Goal: Task Accomplishment & Management: Complete application form

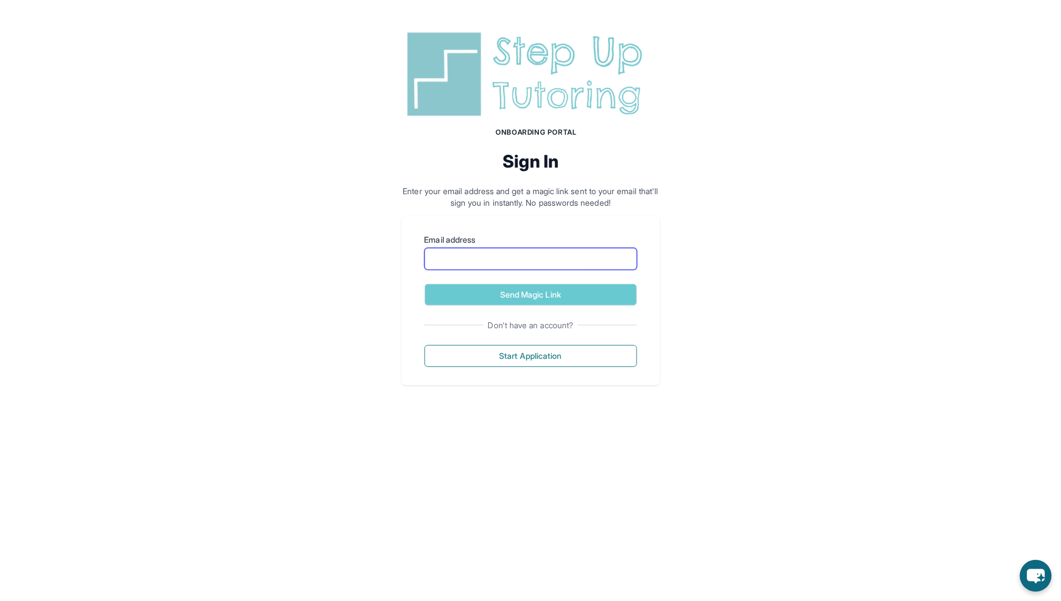
click at [453, 258] on input "Email address" at bounding box center [531, 259] width 213 height 22
type input "**********"
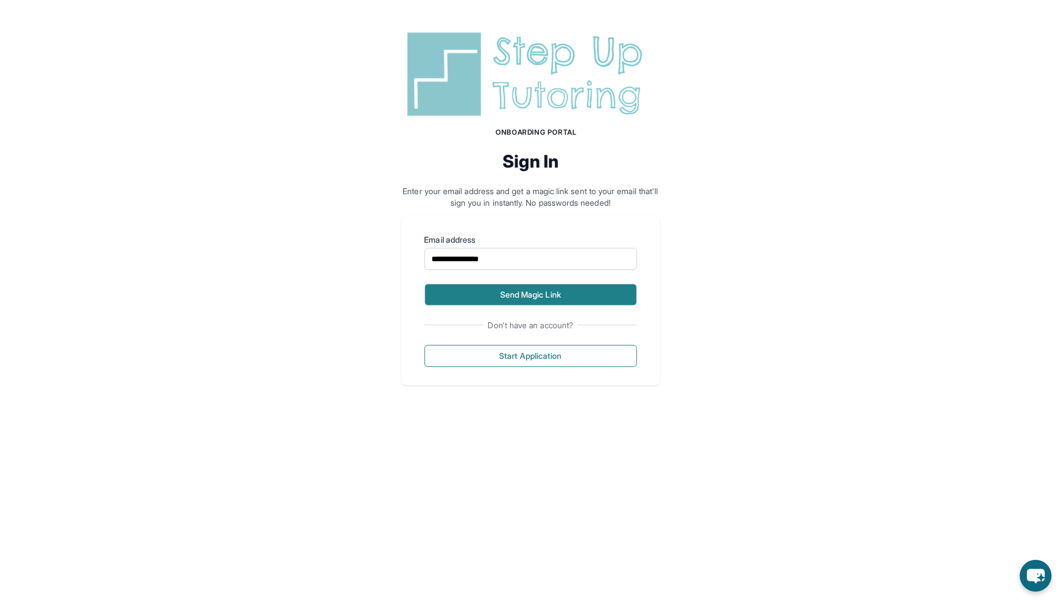
click at [497, 304] on button "Send Magic Link" at bounding box center [531, 295] width 213 height 22
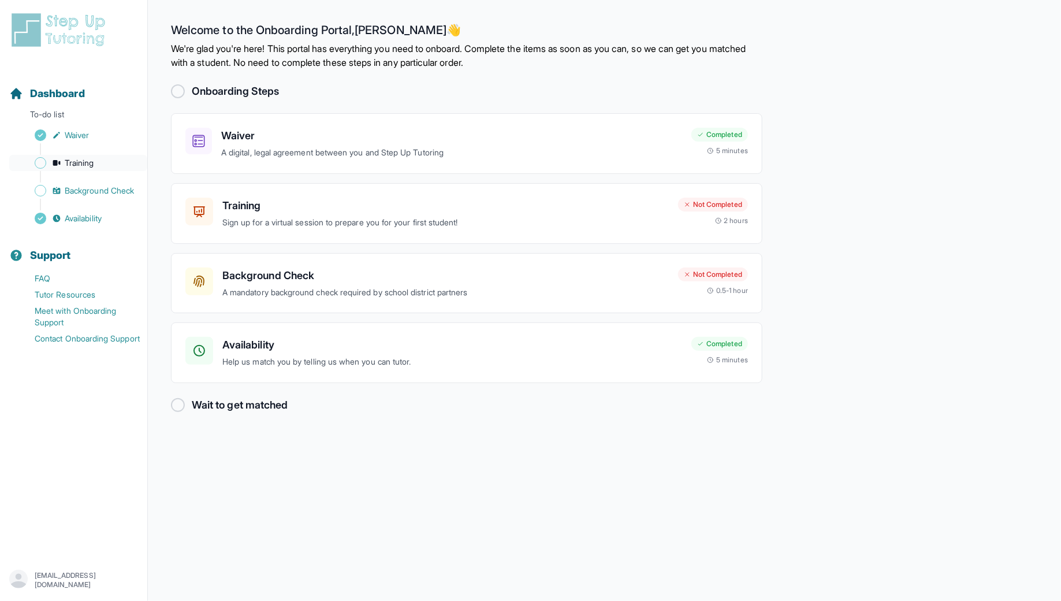
click at [79, 161] on span "Training" at bounding box center [79, 163] width 29 height 12
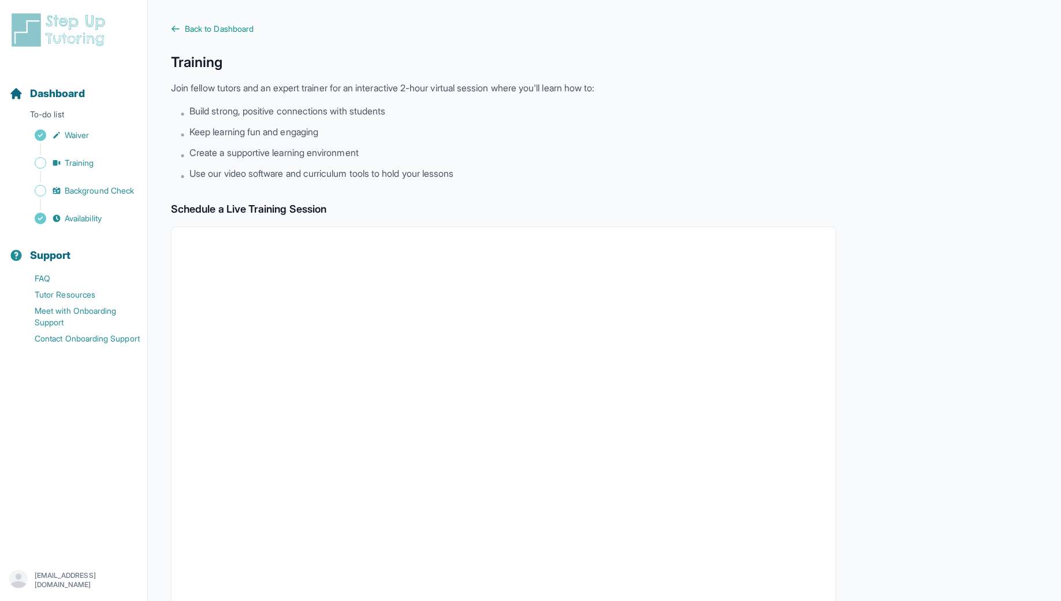
scroll to position [15, 0]
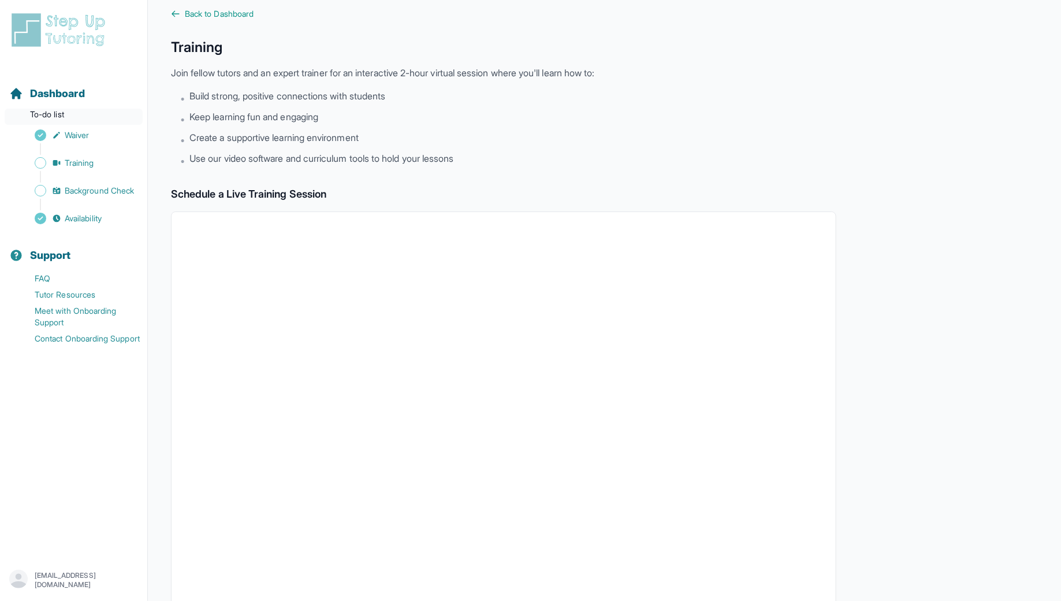
click at [88, 113] on p "To-do list" at bounding box center [74, 117] width 138 height 16
click at [98, 28] on img at bounding box center [60, 30] width 103 height 37
